Goal: Information Seeking & Learning: Understand process/instructions

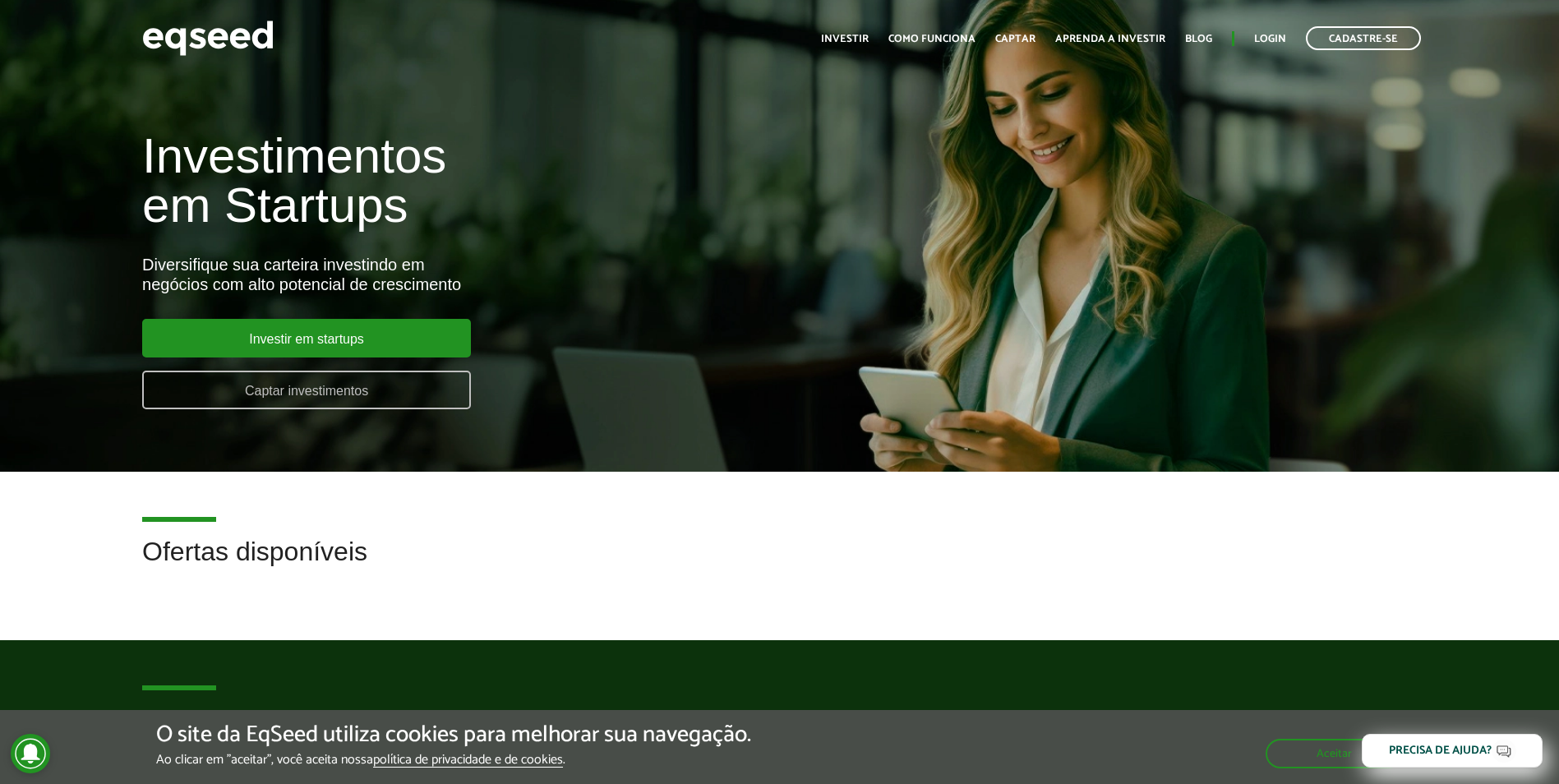
click at [382, 385] on link "Captar investimentos" at bounding box center [306, 390] width 329 height 39
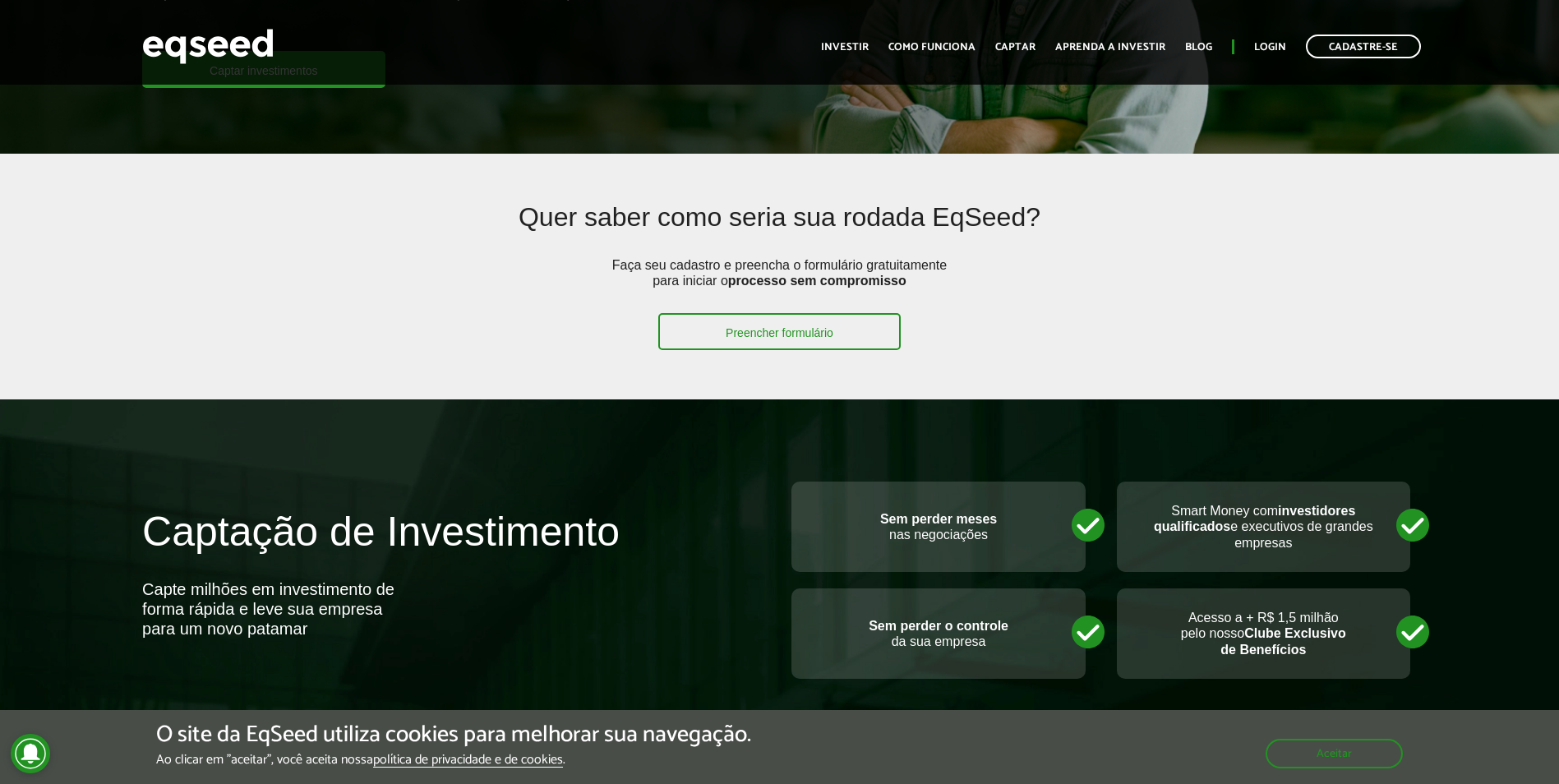
scroll to position [246, 0]
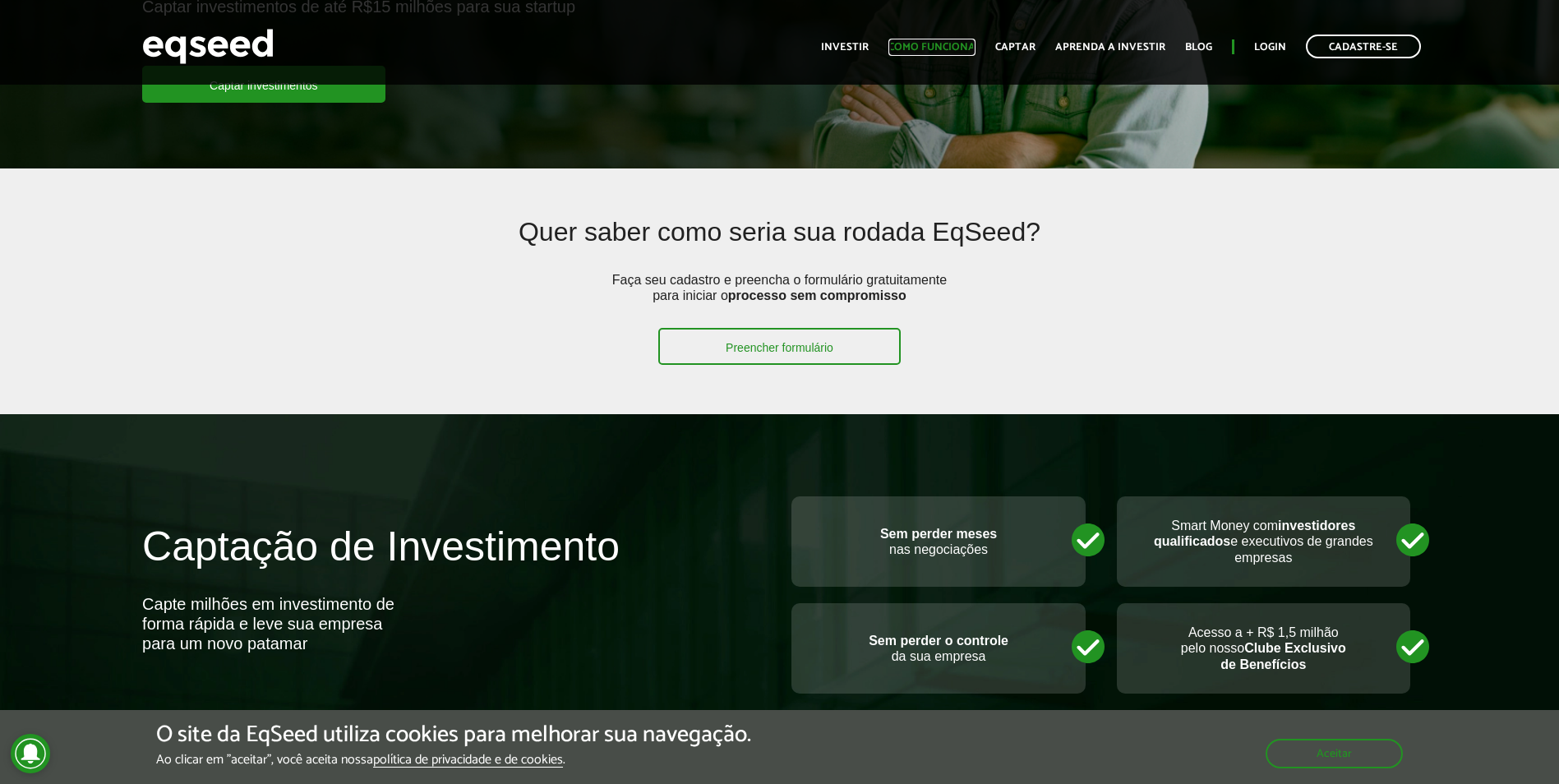
click at [930, 51] on link "Como funciona" at bounding box center [932, 47] width 87 height 11
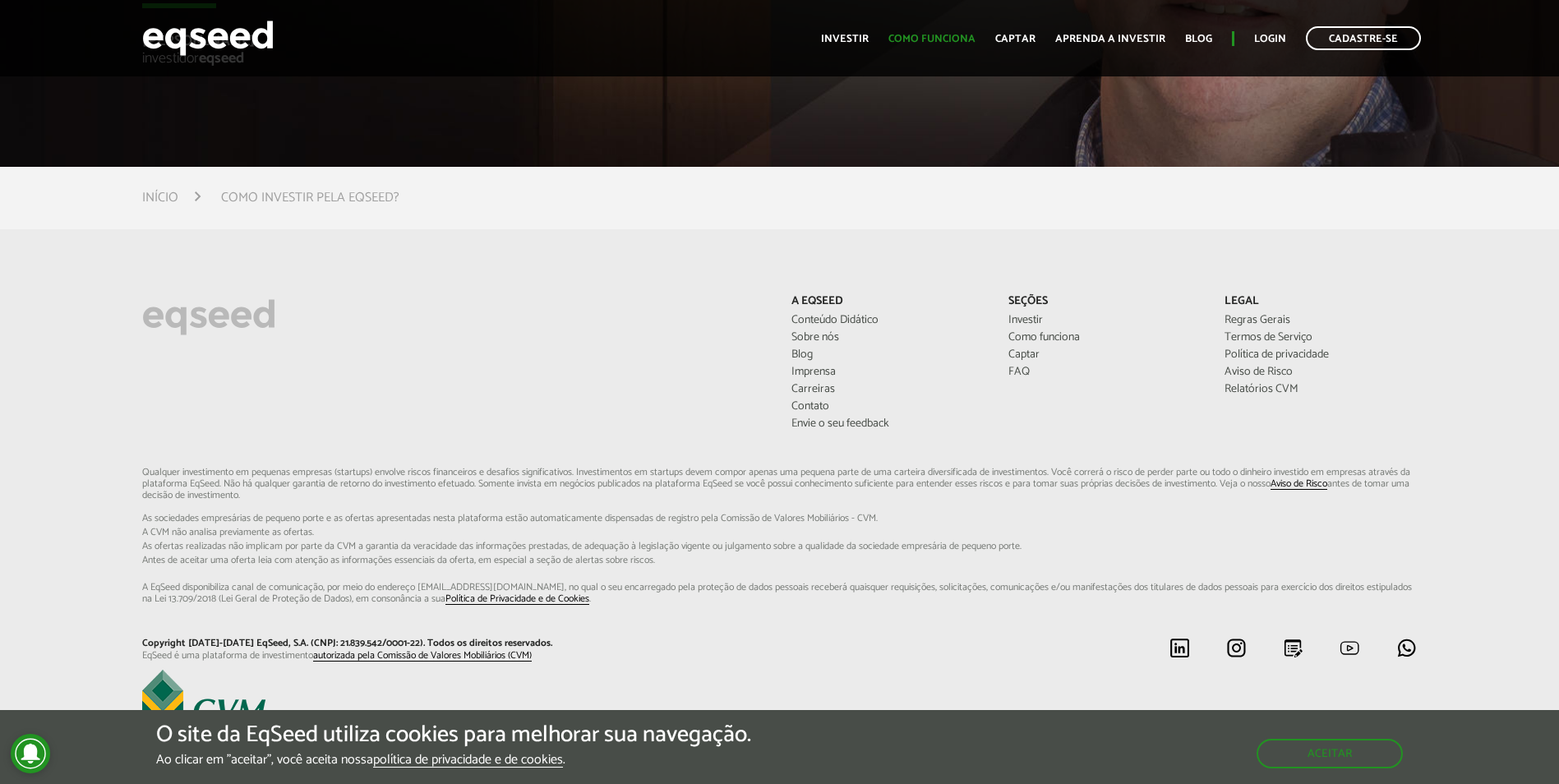
scroll to position [4472, 0]
